Goal: Task Accomplishment & Management: Manage account settings

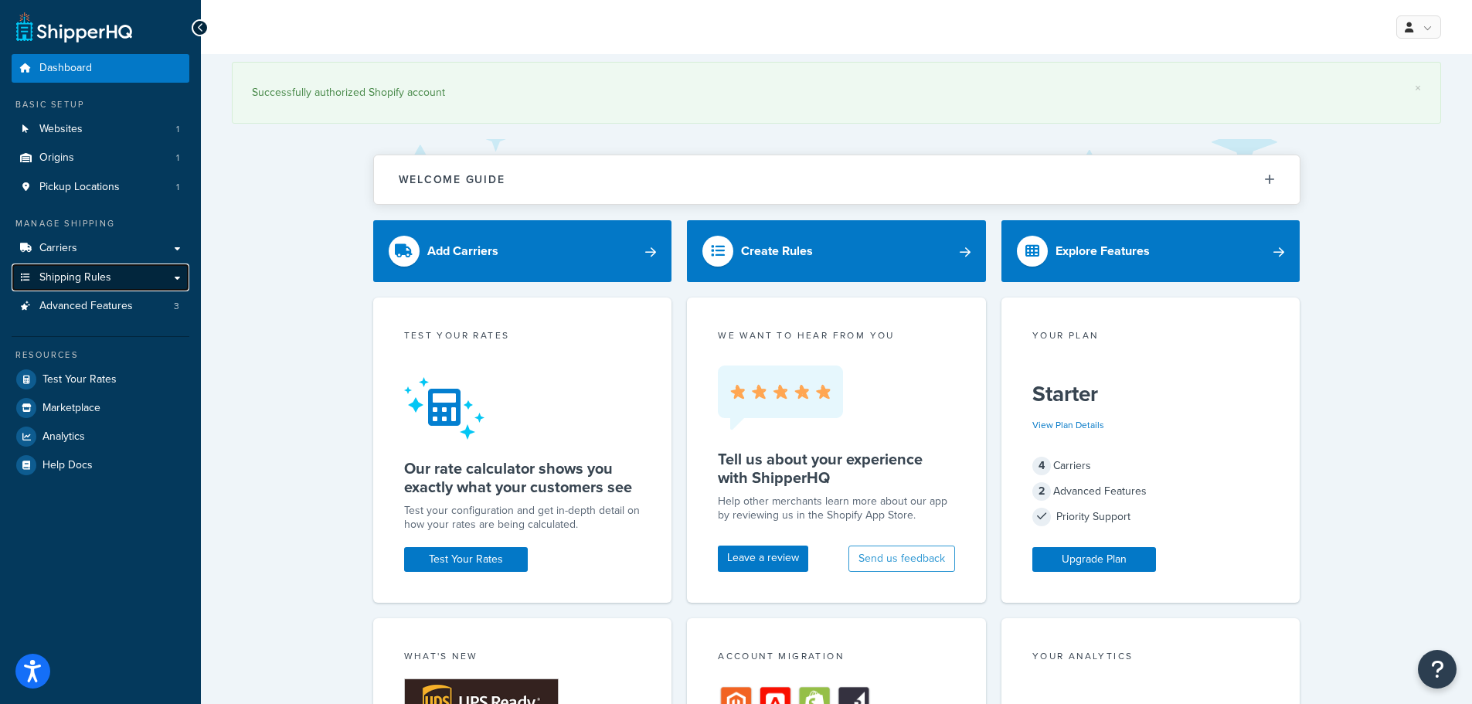
click at [85, 274] on span "Shipping Rules" at bounding box center [75, 277] width 72 height 13
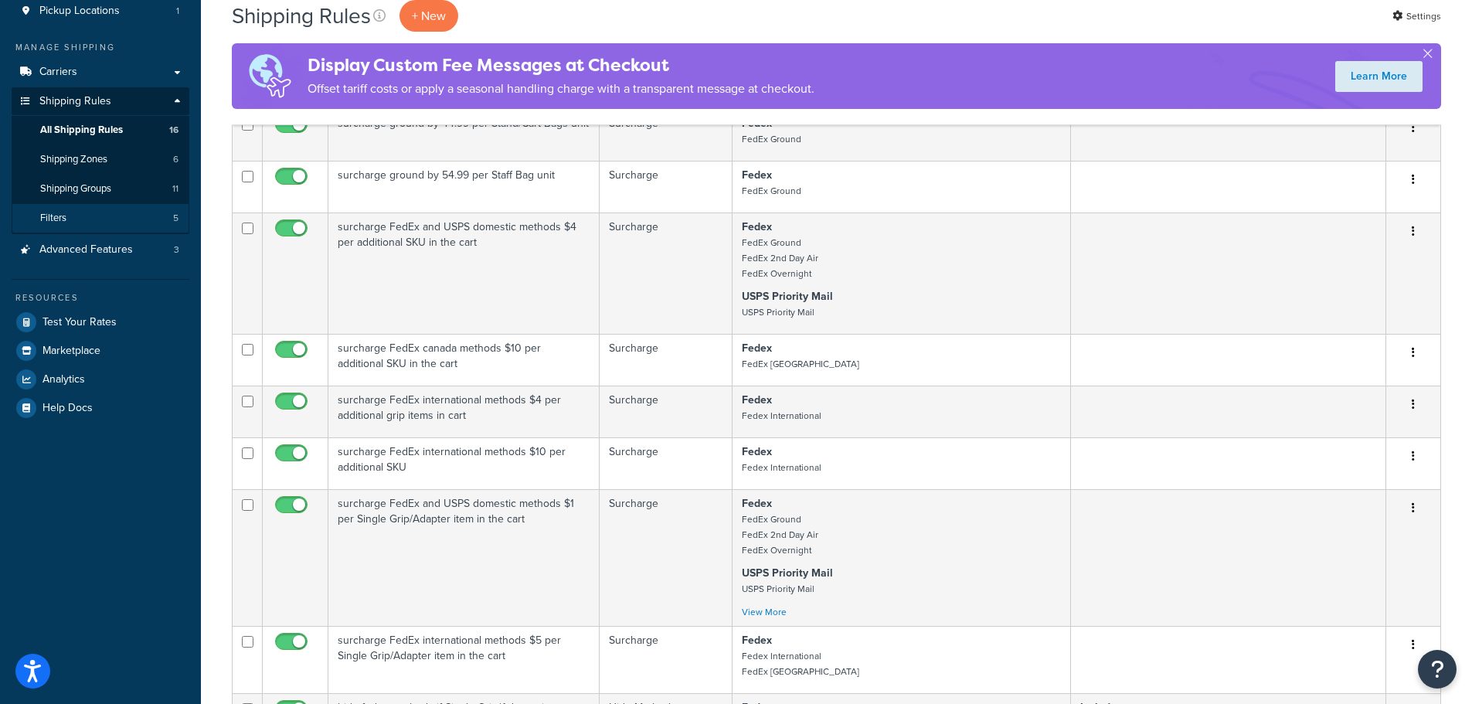
scroll to position [155, 0]
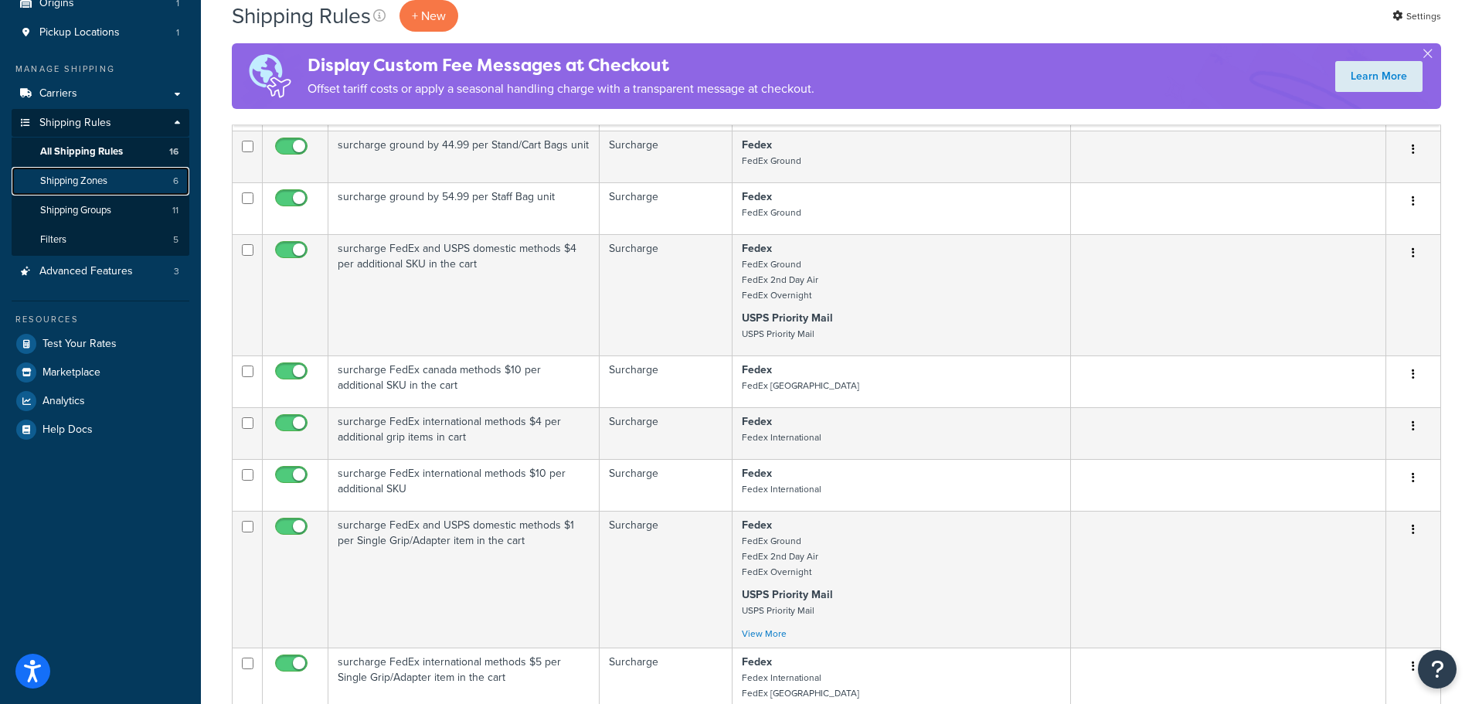
click at [100, 184] on span "Shipping Zones" at bounding box center [73, 181] width 67 height 13
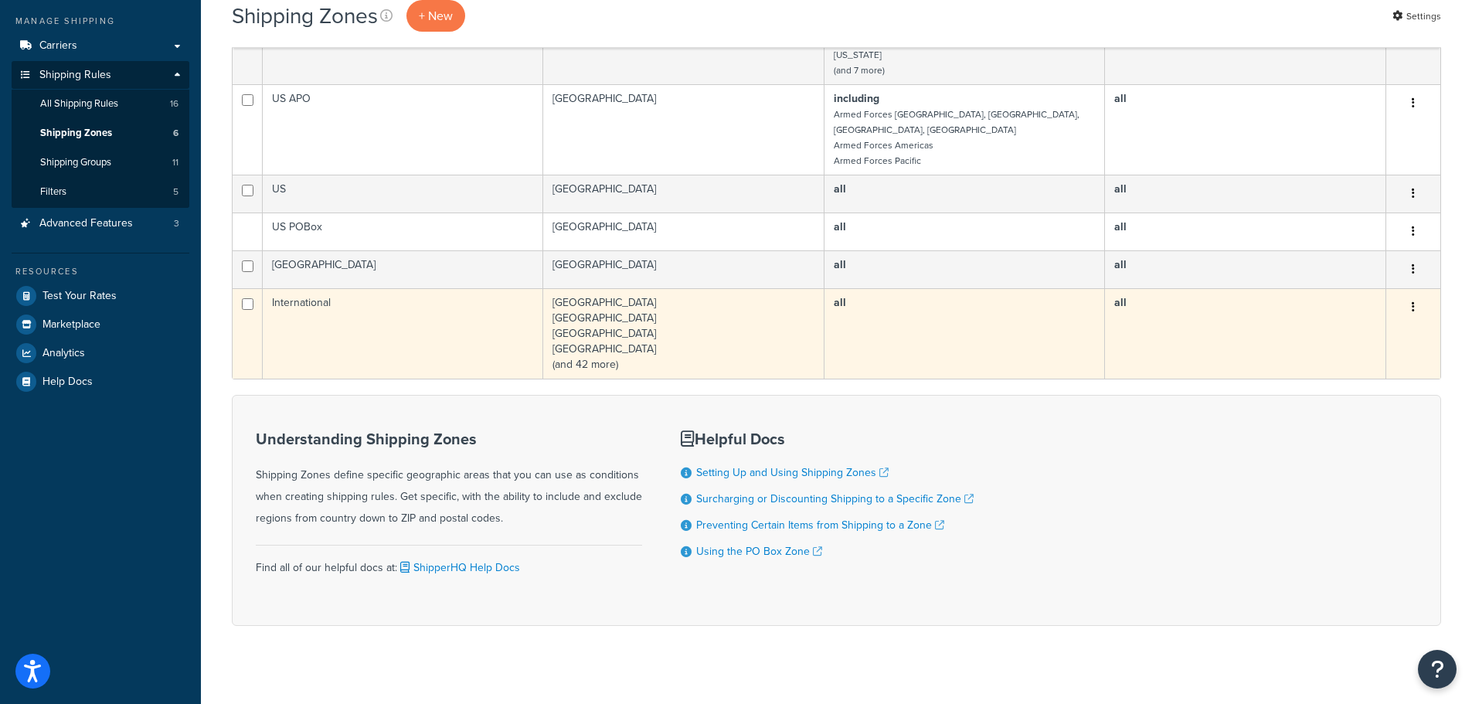
click at [380, 290] on td "International" at bounding box center [403, 333] width 281 height 90
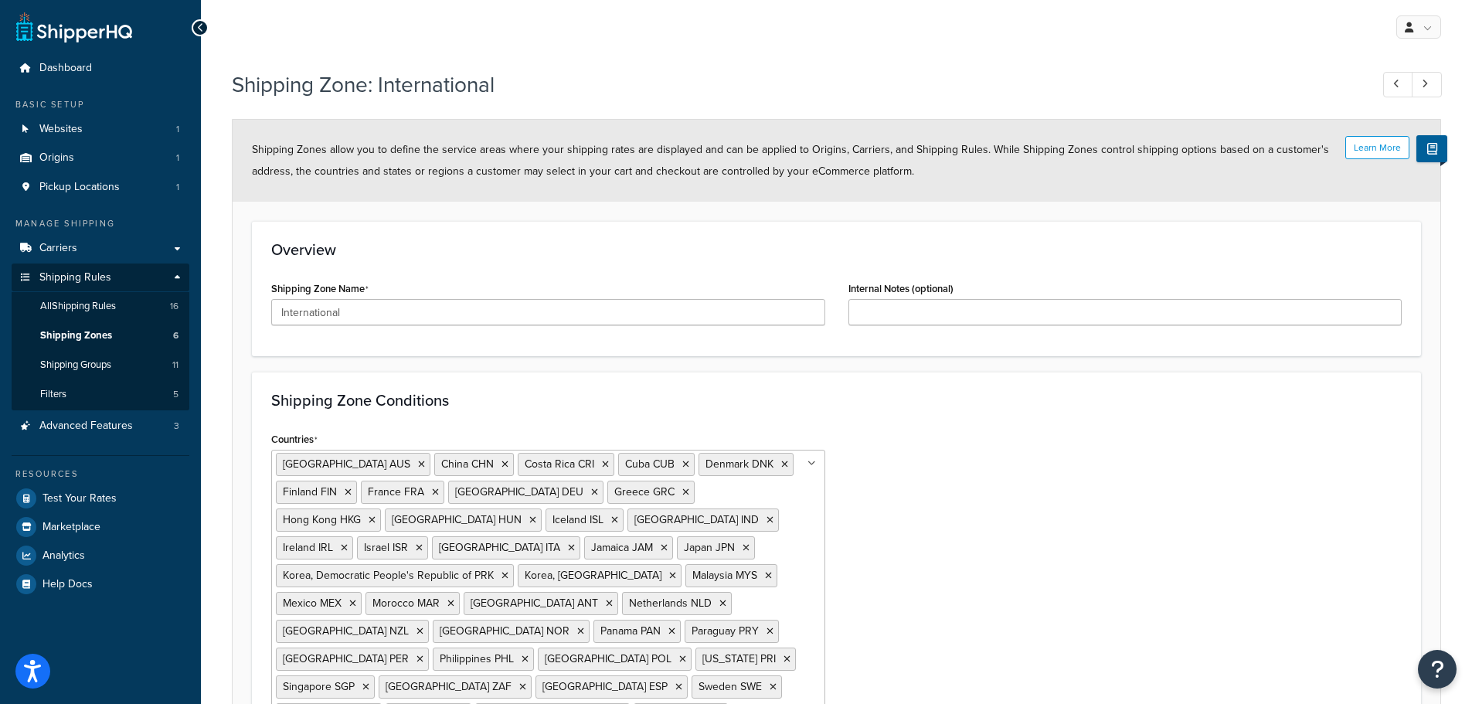
scroll to position [145, 0]
